Goal: Information Seeking & Learning: Learn about a topic

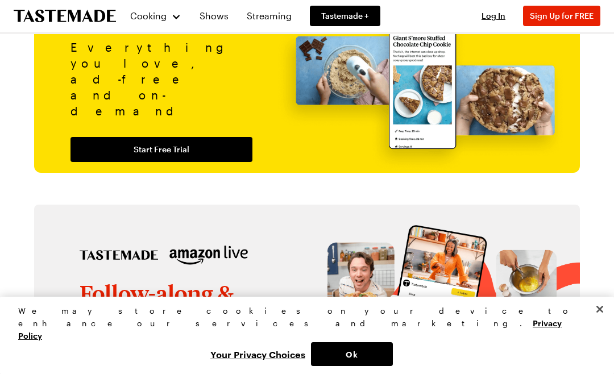
scroll to position [1262, 0]
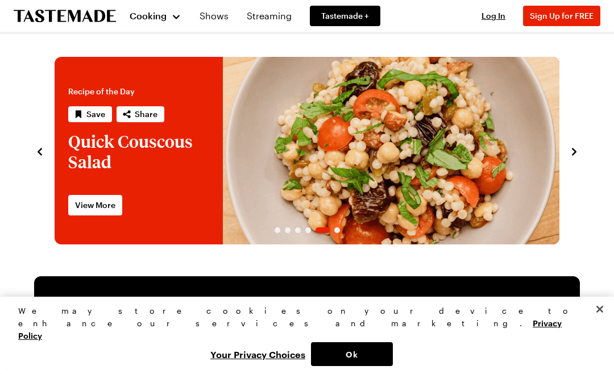
click at [169, 25] on button "Cooking" at bounding box center [156, 15] width 52 height 27
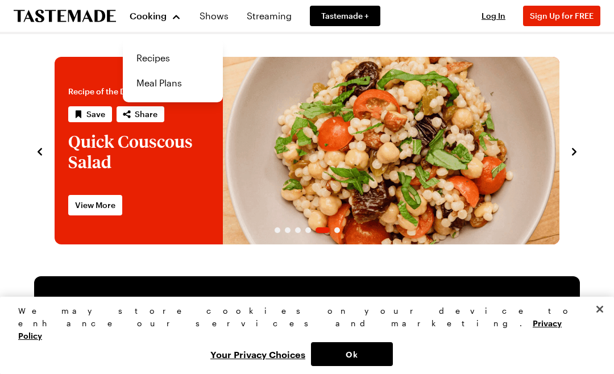
click at [165, 63] on link "Recipes" at bounding box center [173, 57] width 86 height 25
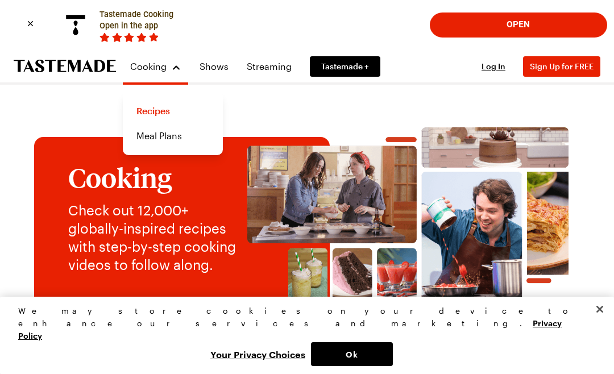
click at [322, 131] on img at bounding box center [407, 218] width 321 height 199
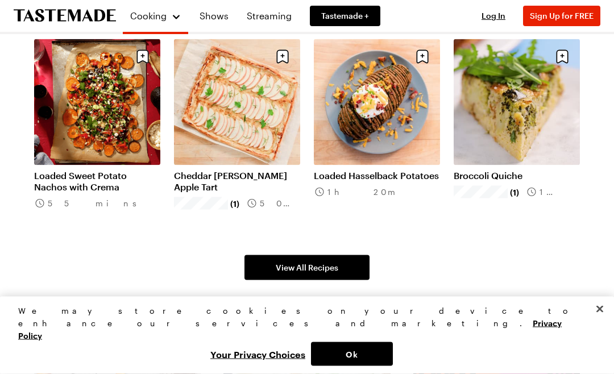
scroll to position [631, 0]
click at [348, 267] on link "View All Recipes" at bounding box center [306, 267] width 125 height 25
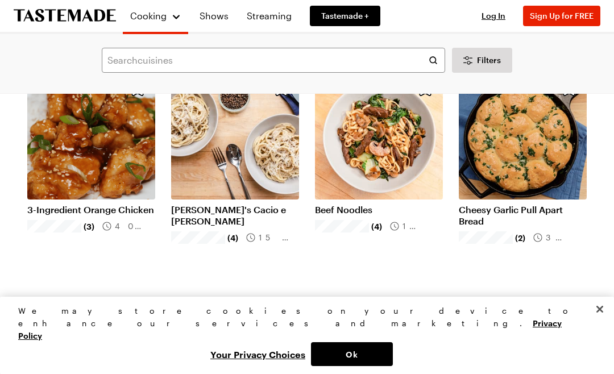
scroll to position [1326, 0]
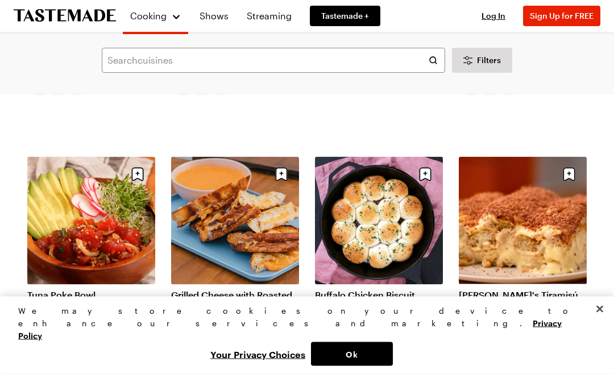
scroll to position [5235, 0]
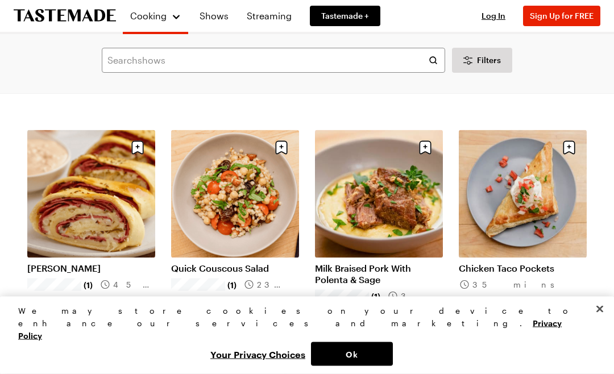
scroll to position [6565, 0]
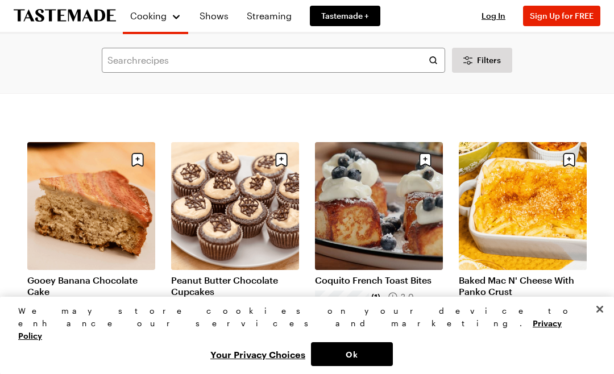
scroll to position [7931, 0]
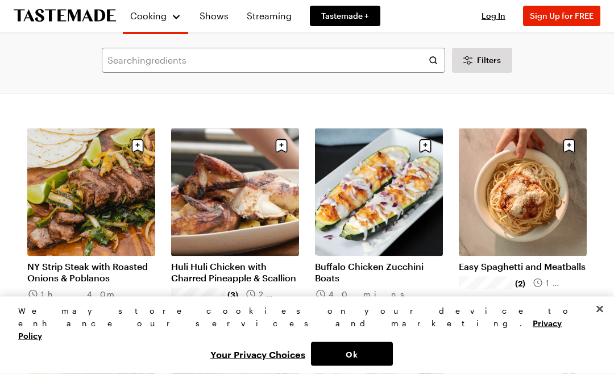
scroll to position [10097, 0]
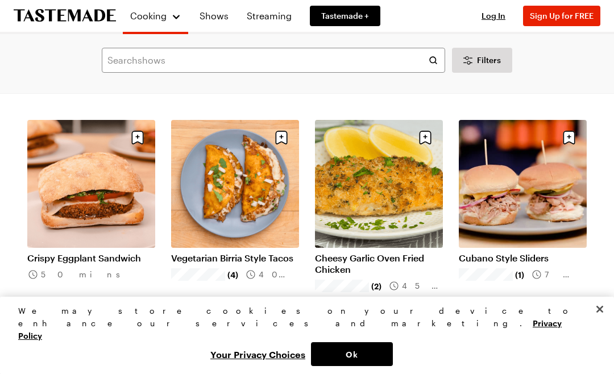
scroll to position [10553, 0]
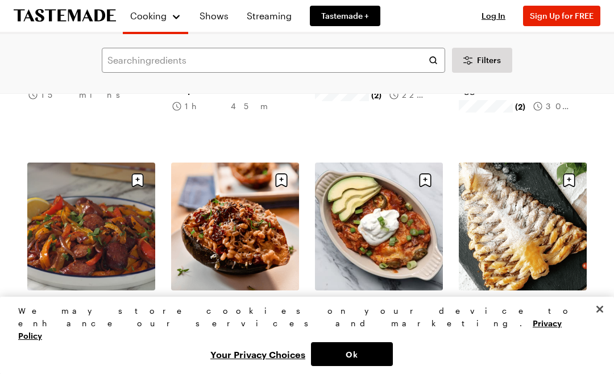
scroll to position [13183, 0]
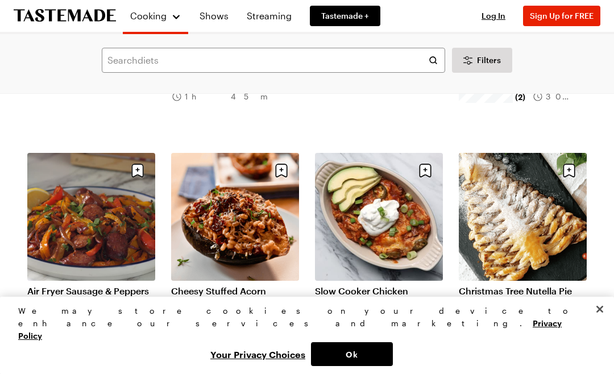
click at [522, 285] on link "Christmas Tree Nutella Pie" at bounding box center [523, 290] width 128 height 11
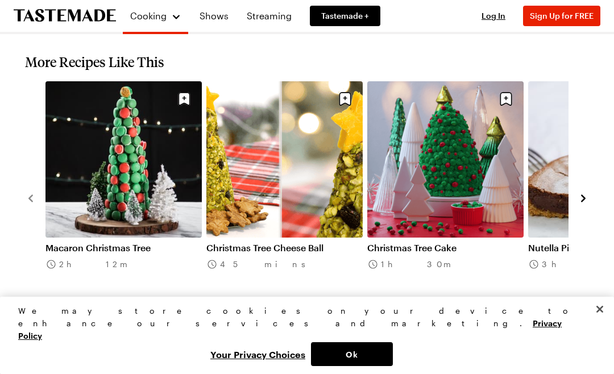
scroll to position [1244, 0]
